Goal: Navigation & Orientation: Understand site structure

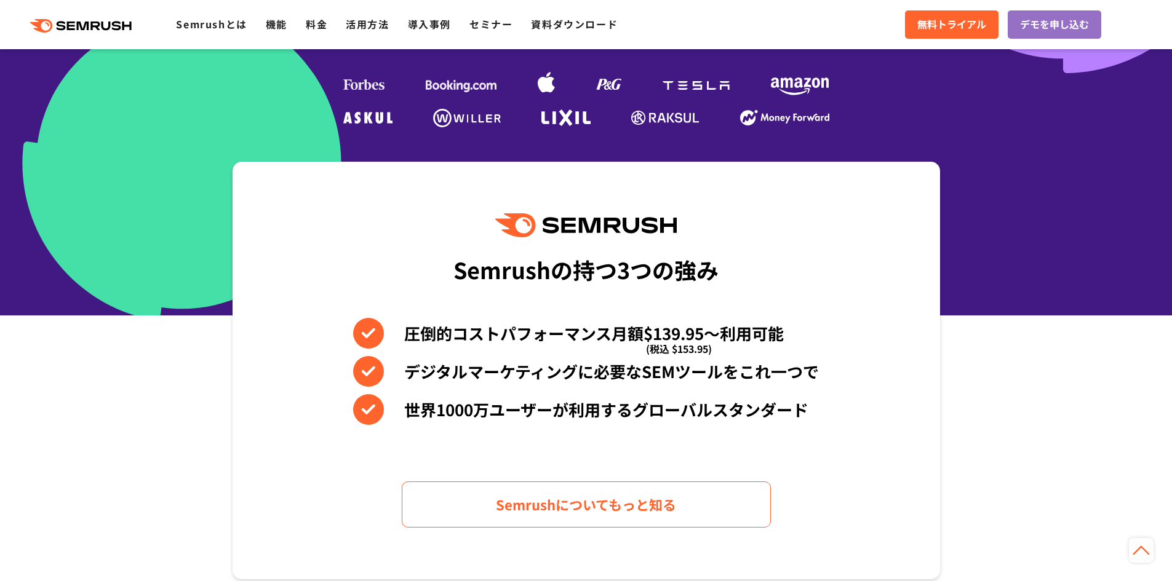
scroll to position [369, 0]
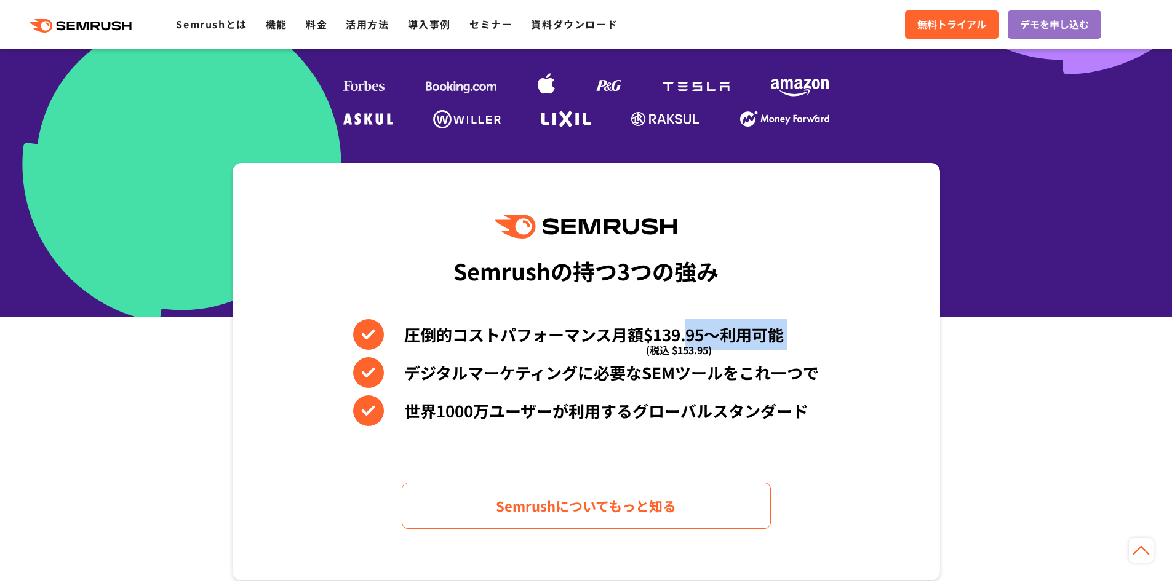
drag, startPoint x: 645, startPoint y: 335, endPoint x: 688, endPoint y: 331, distance: 43.2
click at [688, 331] on li "圧倒的コストパフォーマンス月額$139.95〜利用可能 (税込 $153.95)" at bounding box center [586, 334] width 466 height 31
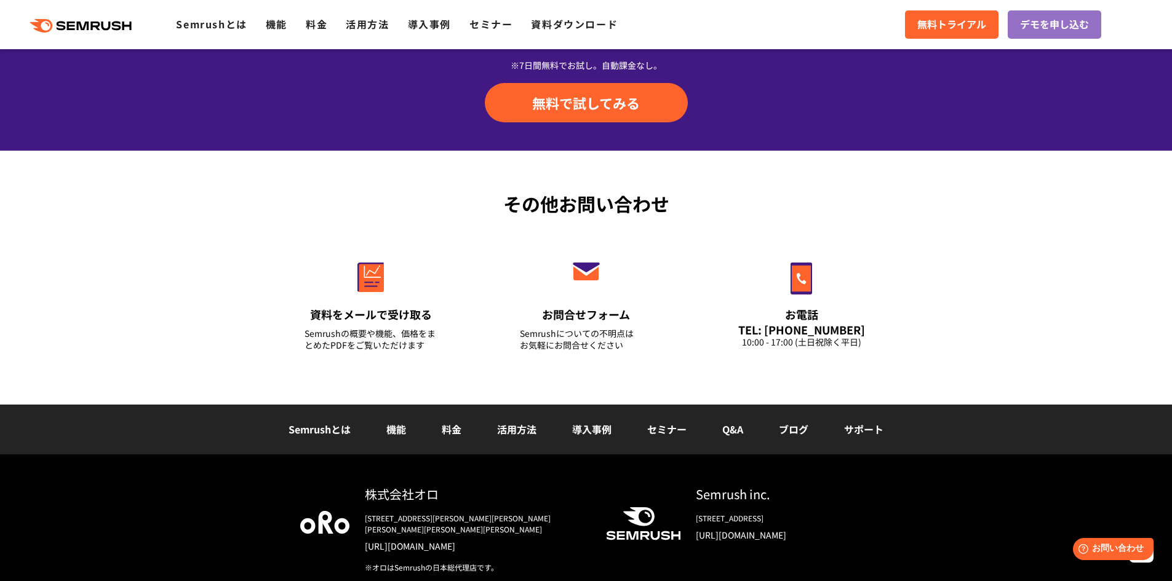
scroll to position [4284, 0]
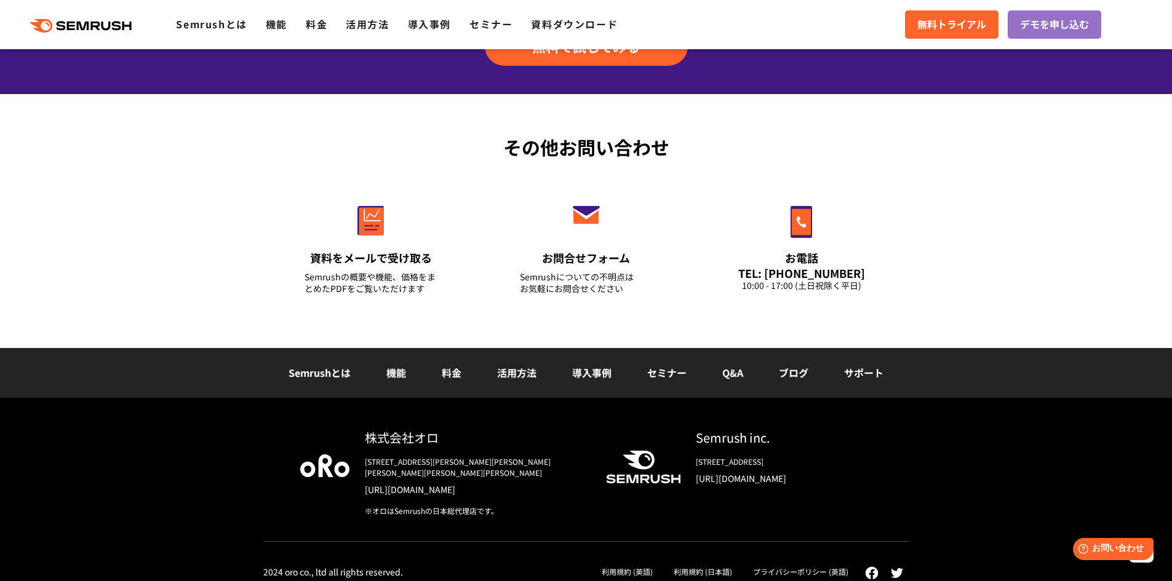
click at [469, 433] on div "株式会社オロ" at bounding box center [475, 438] width 221 height 18
copy div "株式会社オロ"
click at [469, 433] on div "株式会社オロ" at bounding box center [475, 438] width 221 height 18
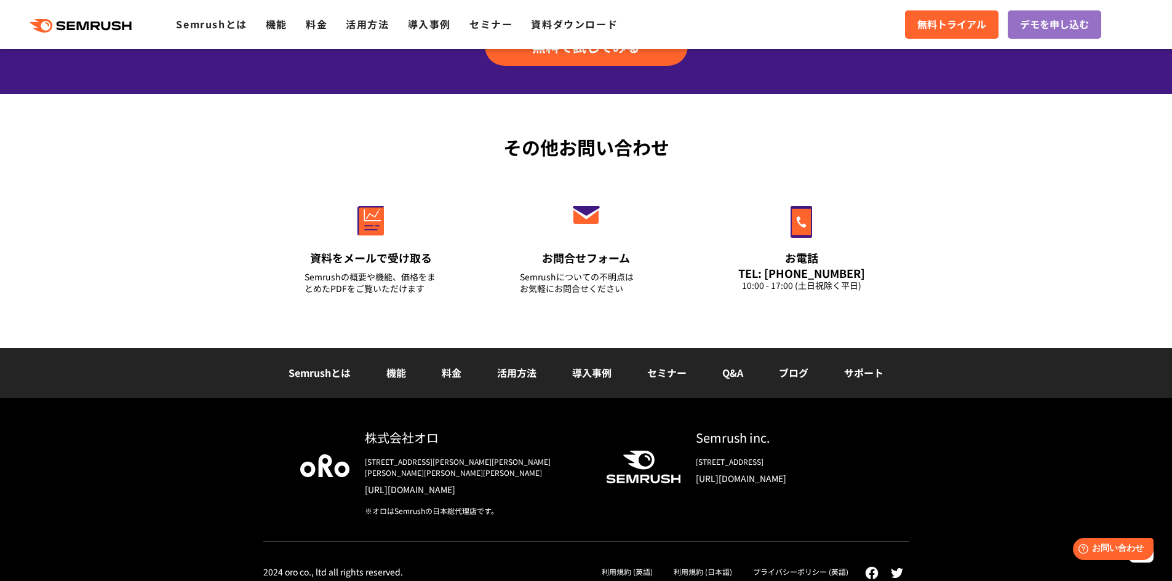
click at [469, 434] on div "株式会社オロ" at bounding box center [475, 438] width 221 height 18
click at [498, 506] on div "※オロはSemrushの日本総代理店です。" at bounding box center [475, 511] width 221 height 11
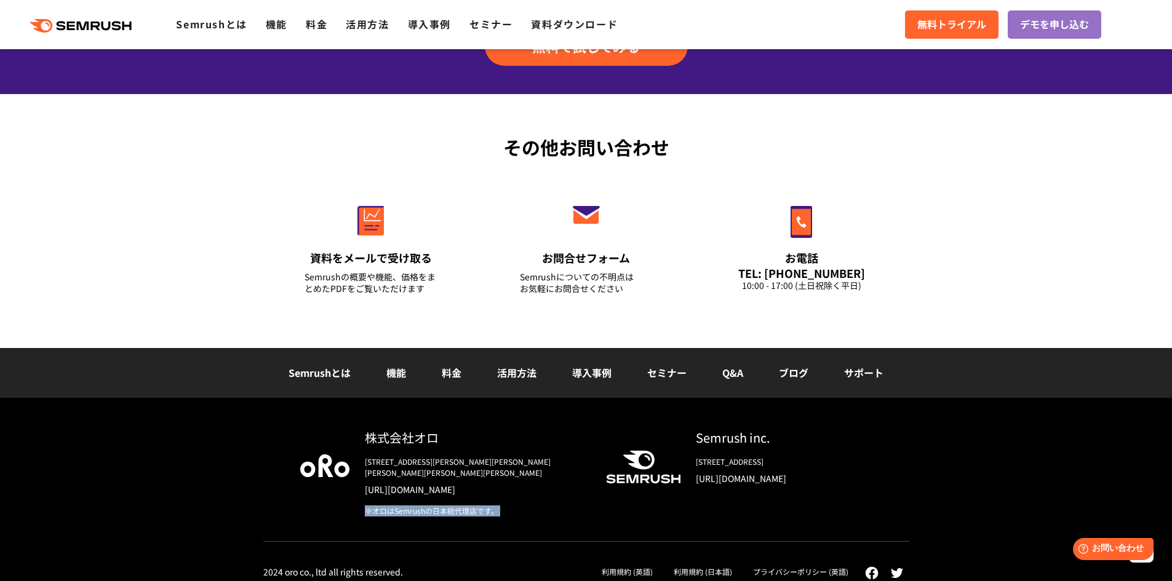
click at [498, 506] on div "※オロはSemrushの日本総代理店です。" at bounding box center [475, 511] width 221 height 11
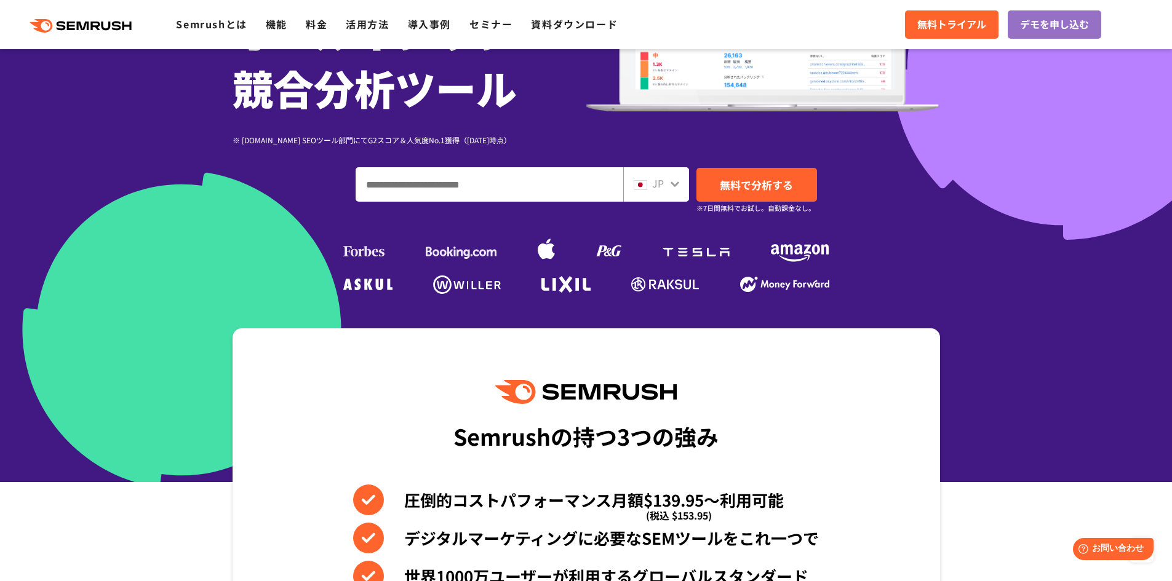
scroll to position [0, 0]
